Goal: Transaction & Acquisition: Purchase product/service

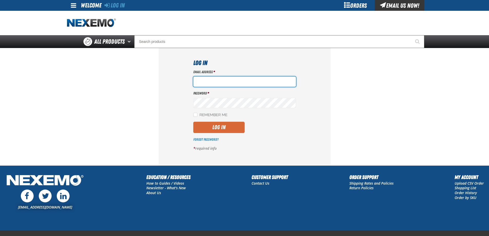
type input "[EMAIL_ADDRESS][DOMAIN_NAME]"
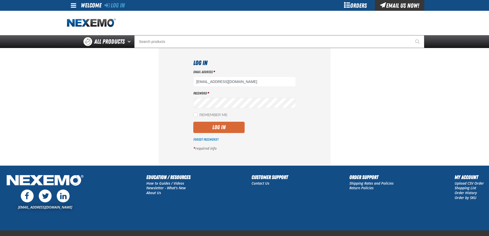
click at [211, 130] on button "Log In" at bounding box center [218, 127] width 51 height 11
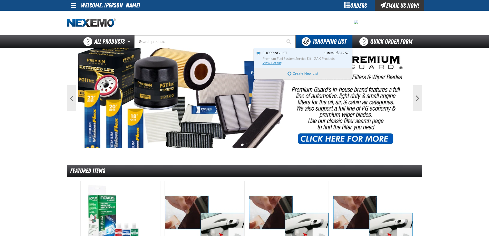
click at [267, 65] on link "Shopping List 1 Item | $342.96 Premium Fuel System Service Kit - ZAK Products V…" at bounding box center [306, 58] width 88 height 15
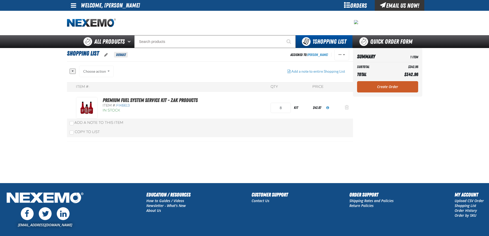
click at [347, 108] on span "Action Remove Premium Fuel System Service Kit - ZAK Products from Shopping List" at bounding box center [347, 107] width 4 height 5
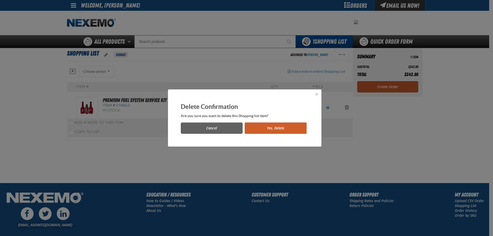
click at [267, 130] on button "Yes, Delete" at bounding box center [276, 127] width 62 height 11
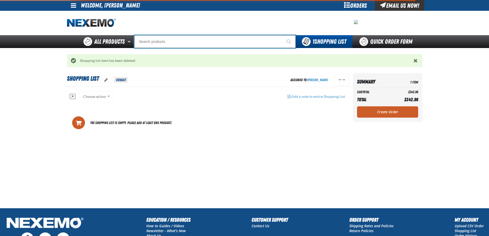
click at [162, 42] on input "Search" at bounding box center [215, 41] width 162 height 13
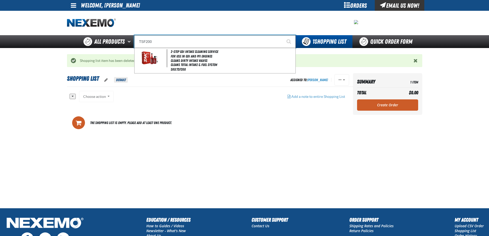
type input "TSF200"
click at [283, 35] on button "Start Searching" at bounding box center [289, 41] width 13 height 13
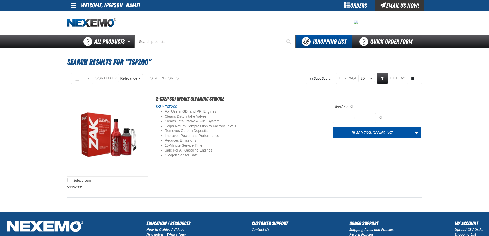
click at [315, 124] on div "For Use in GDI and PFI Engines Cleans Dirty Intake Valves Cleans Total Intake &…" at bounding box center [240, 133] width 169 height 49
click at [354, 116] on input "1" at bounding box center [354, 118] width 43 height 10
drag, startPoint x: 358, startPoint y: 116, endPoint x: 347, endPoint y: 115, distance: 10.8
click at [347, 115] on input "1" at bounding box center [354, 118] width 43 height 10
type input "6"
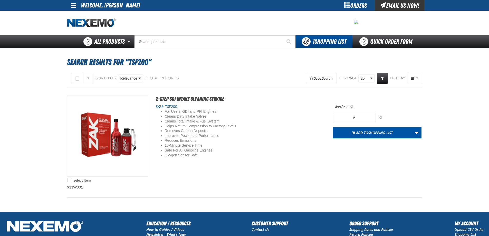
click at [310, 129] on div "For Use in GDI and PFI Engines Cleans Dirty Intake Valves Cleans Total Intake &…" at bounding box center [240, 133] width 169 height 49
click at [362, 129] on button "Add to Shopping List" at bounding box center [372, 132] width 79 height 11
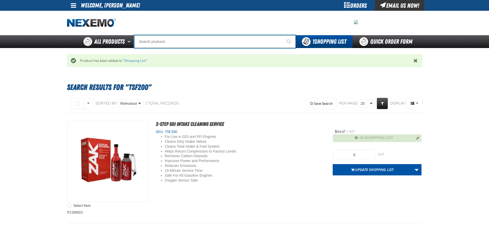
click at [152, 42] on input "Search" at bounding box center [215, 41] width 162 height 13
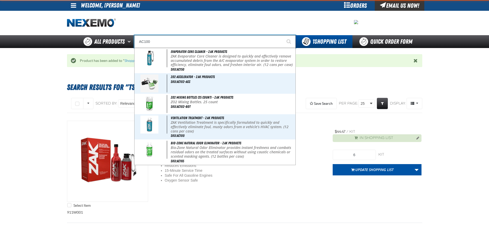
type input "AC100"
click at [283, 35] on button "Start Searching" at bounding box center [289, 41] width 13 height 13
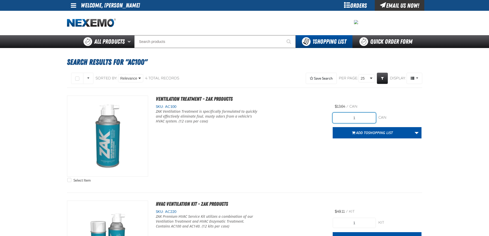
click at [359, 118] on input "1" at bounding box center [354, 118] width 43 height 10
type input "12"
click at [287, 159] on div "Select Item Ventilation Treatment - ZAK Products SKU: AC100" at bounding box center [244, 140] width 355 height 89
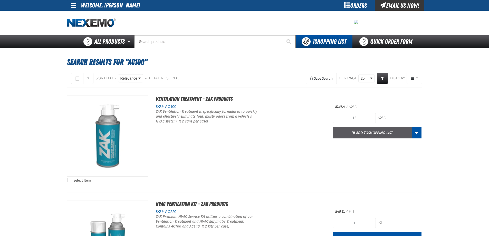
click at [357, 133] on span "Add to Shopping List" at bounding box center [374, 132] width 37 height 5
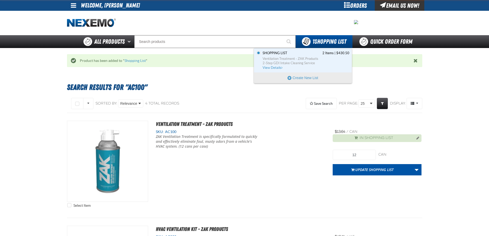
click at [323, 42] on span "1 Shopping List" at bounding box center [330, 41] width 34 height 7
click at [316, 59] on span "Ventilation Treatment - ZAK Products" at bounding box center [306, 58] width 87 height 5
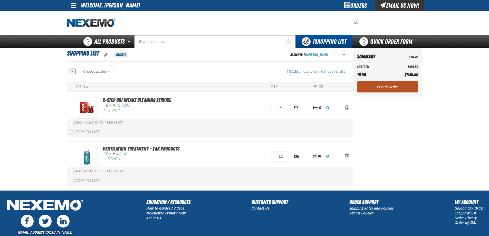
click at [380, 87] on link "Create Order" at bounding box center [387, 86] width 61 height 11
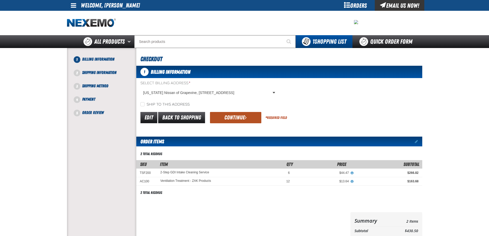
click at [228, 121] on button "Continue" at bounding box center [235, 117] width 51 height 11
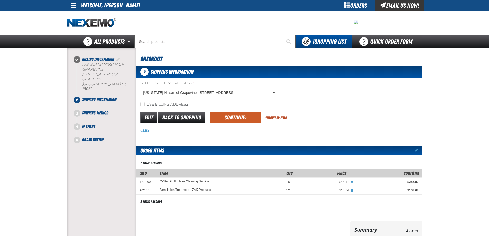
click at [229, 120] on button "Continue" at bounding box center [235, 117] width 51 height 11
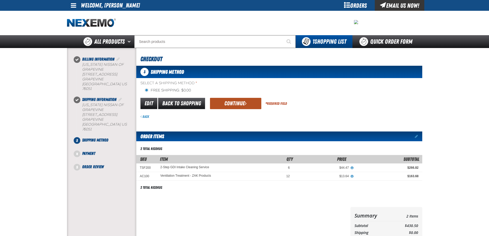
click at [235, 99] on button "Continue" at bounding box center [235, 103] width 51 height 11
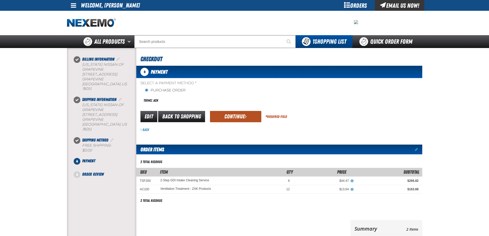
click at [229, 116] on button "Continue" at bounding box center [235, 116] width 51 height 11
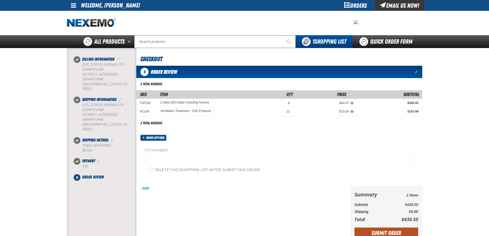
click at [392, 230] on button "Submit Order" at bounding box center [387, 233] width 64 height 11
